Goal: Information Seeking & Learning: Learn about a topic

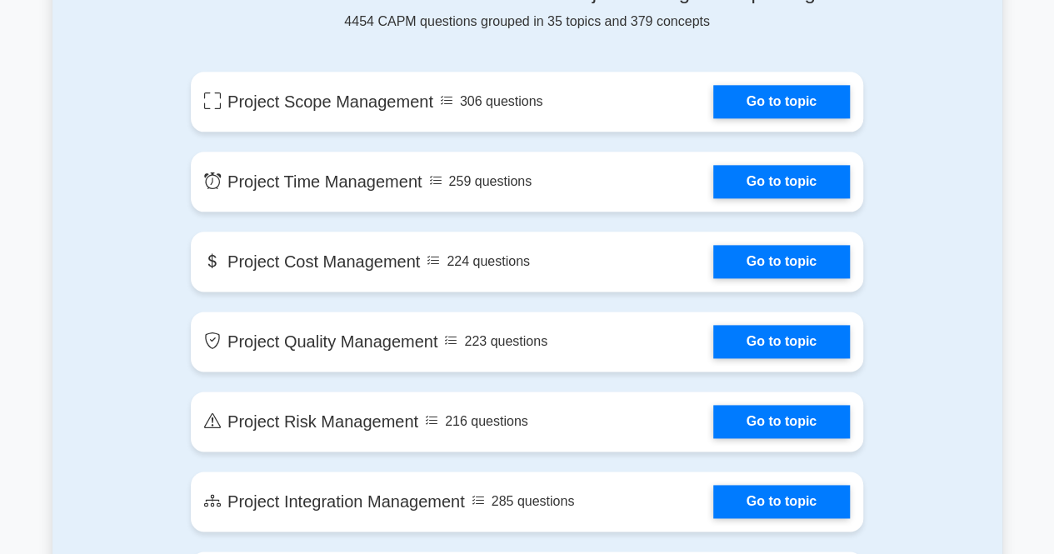
scroll to position [937, 0]
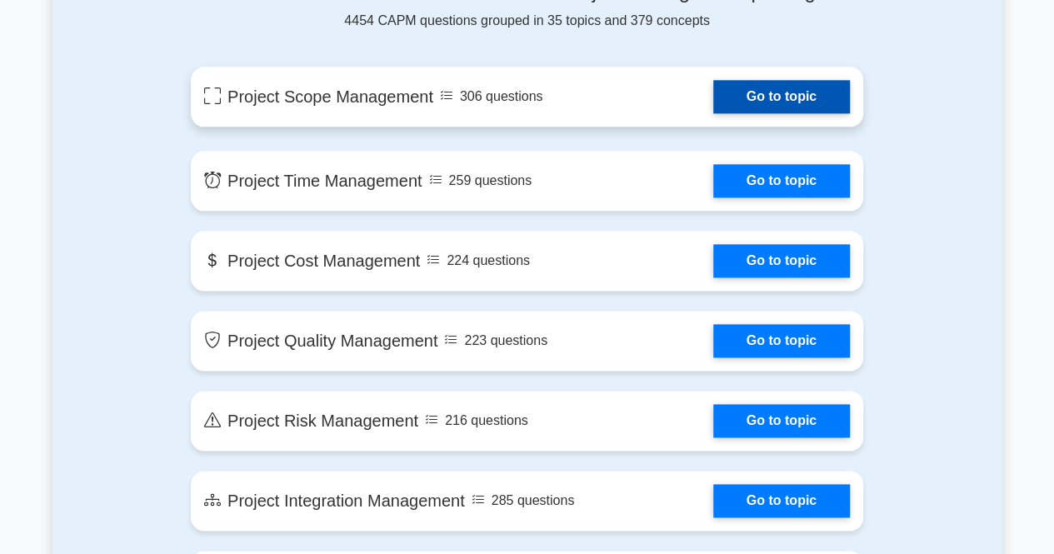
click at [738, 89] on link "Go to topic" at bounding box center [781, 96] width 137 height 33
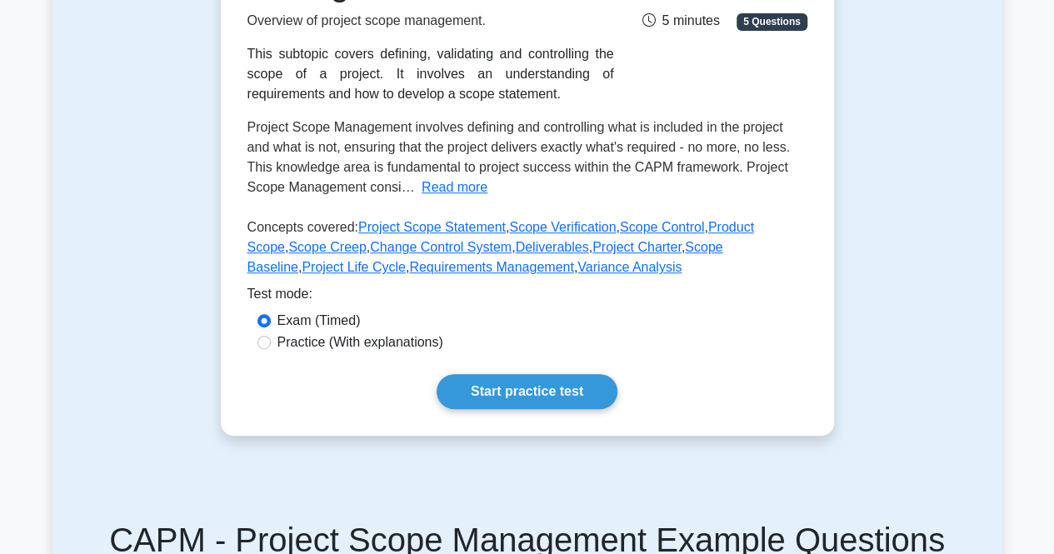
scroll to position [313, 0]
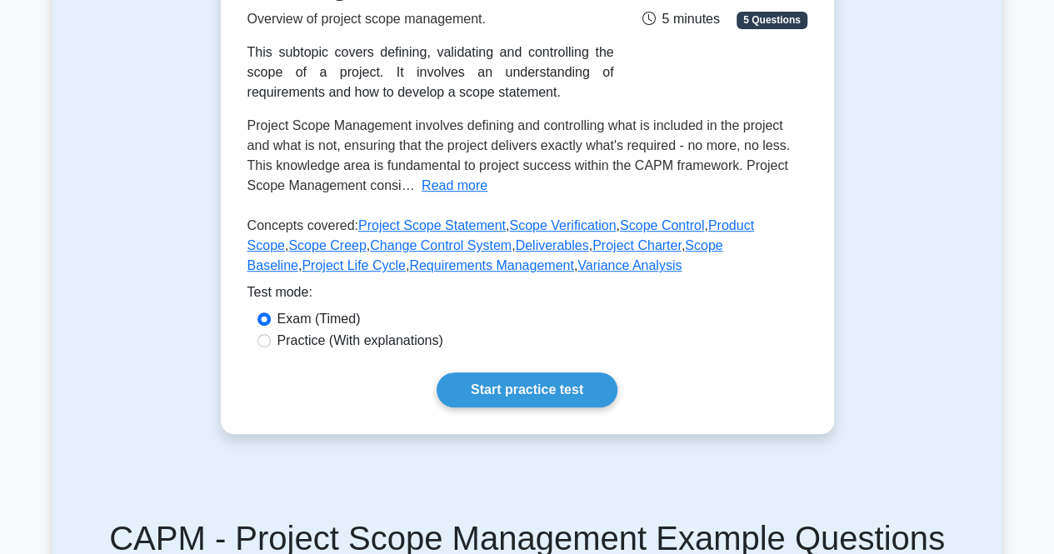
click at [363, 348] on label "Practice (With explanations)" at bounding box center [361, 341] width 166 height 20
click at [271, 348] on input "Practice (With explanations)" at bounding box center [264, 340] width 13 height 13
radio input "true"
click at [458, 370] on div "Project Scope Management Overview of project scope management. This subtopic co…" at bounding box center [527, 165] width 613 height 538
click at [459, 386] on link "Start practice test" at bounding box center [527, 390] width 181 height 35
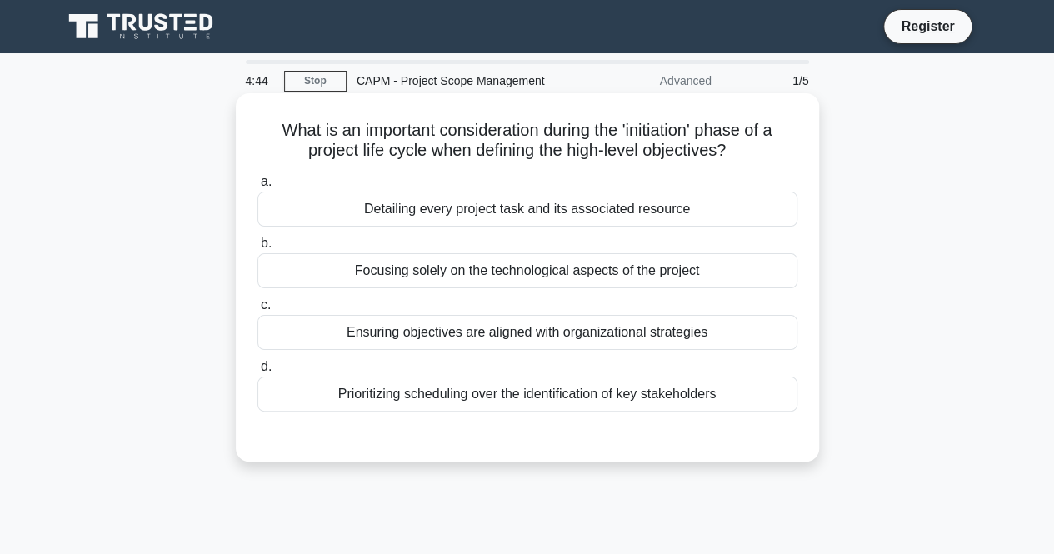
drag, startPoint x: 270, startPoint y: 123, endPoint x: 727, endPoint y: 391, distance: 529.3
click at [727, 391] on div "What is an important consideration during the 'initiation' phase of a project l…" at bounding box center [528, 277] width 570 height 355
copy div "What is an important consideration during the 'initiation' phase of a project l…"
click at [328, 302] on label "c. Ensuring objectives are aligned with organizational strategies" at bounding box center [528, 322] width 540 height 55
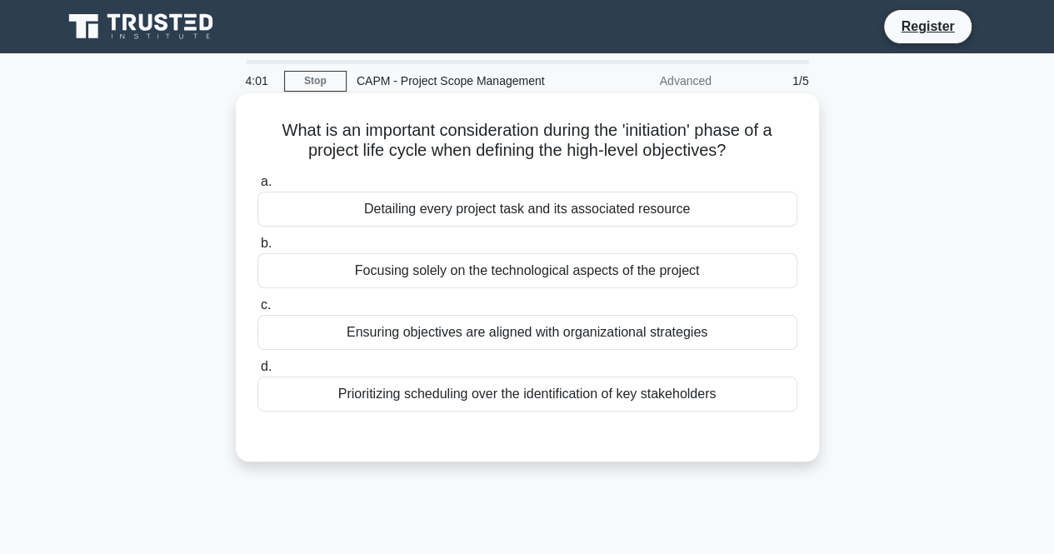
click at [258, 302] on input "c. Ensuring objectives are aligned with organizational strategies" at bounding box center [258, 305] width 0 height 11
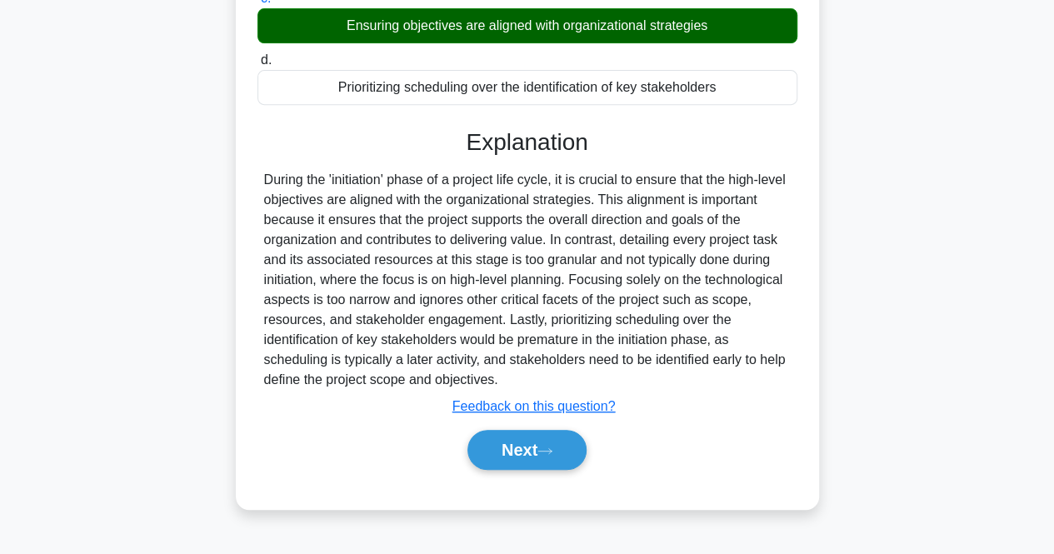
scroll to position [337, 0]
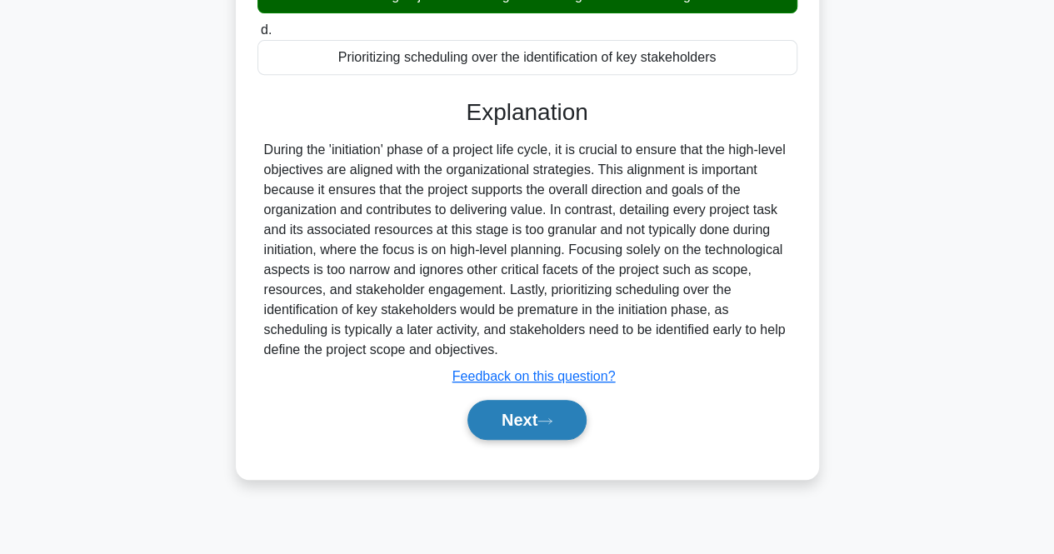
click at [575, 418] on button "Next" at bounding box center [527, 420] width 119 height 40
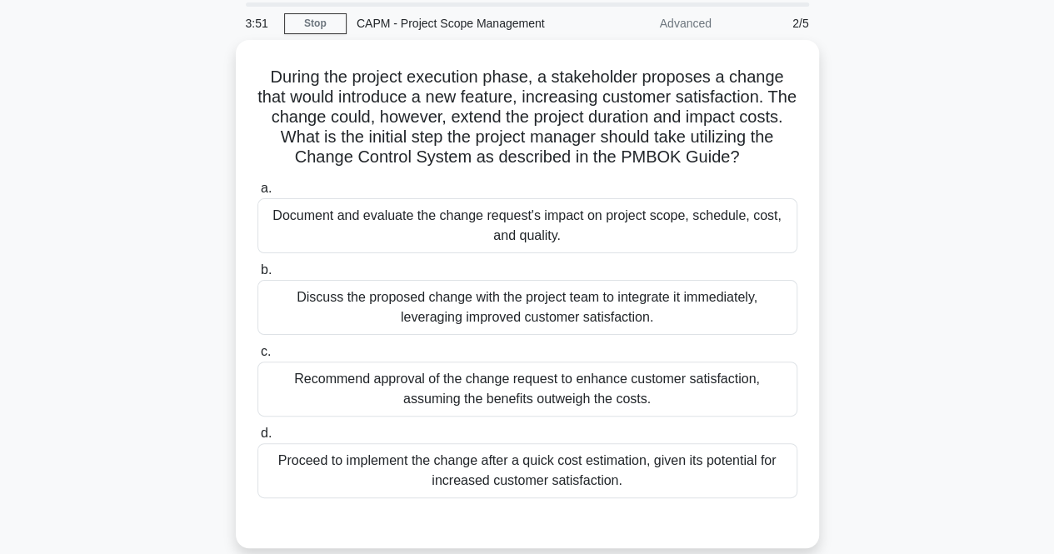
scroll to position [55, 0]
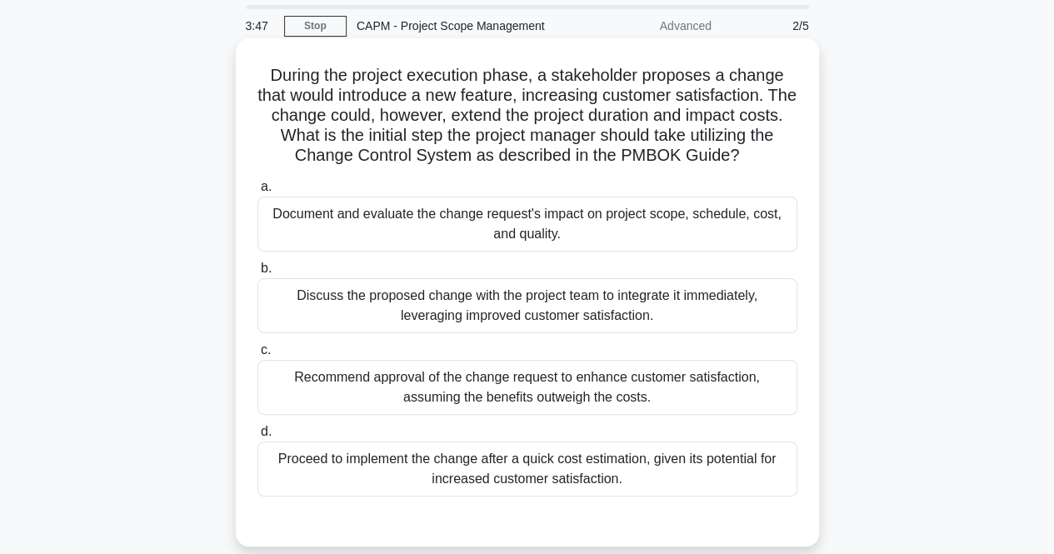
drag, startPoint x: 268, startPoint y: 84, endPoint x: 649, endPoint y: 492, distance: 558.4
click at [649, 492] on div "During the project execution phase, a stakeholder proposes a change that would …" at bounding box center [528, 292] width 570 height 495
